Goal: Complete application form: Complete application form

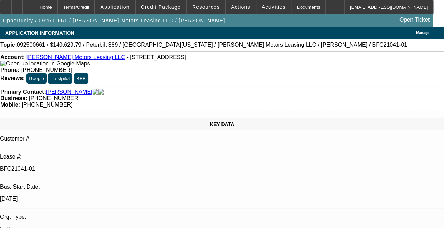
select select "0"
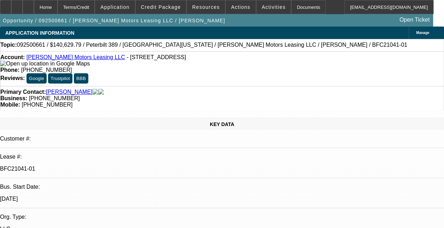
select select "0"
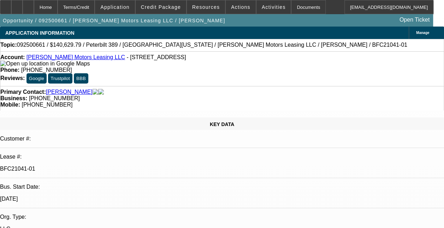
select select "0"
select select "1"
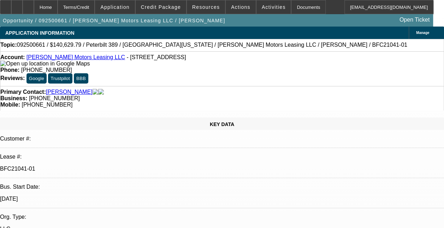
select select "1"
select select "2"
select select "1"
select select "2"
select select "1"
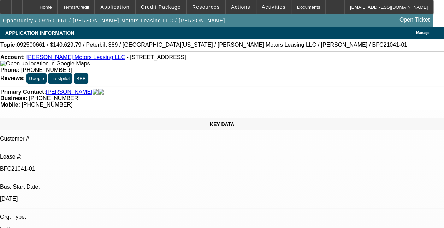
select select "6"
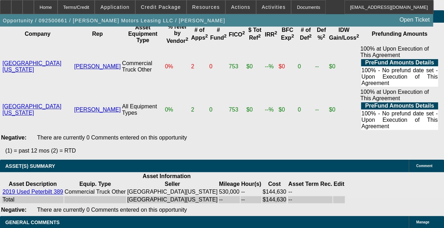
scroll to position [1672, 0]
